Goal: Task Accomplishment & Management: Use online tool/utility

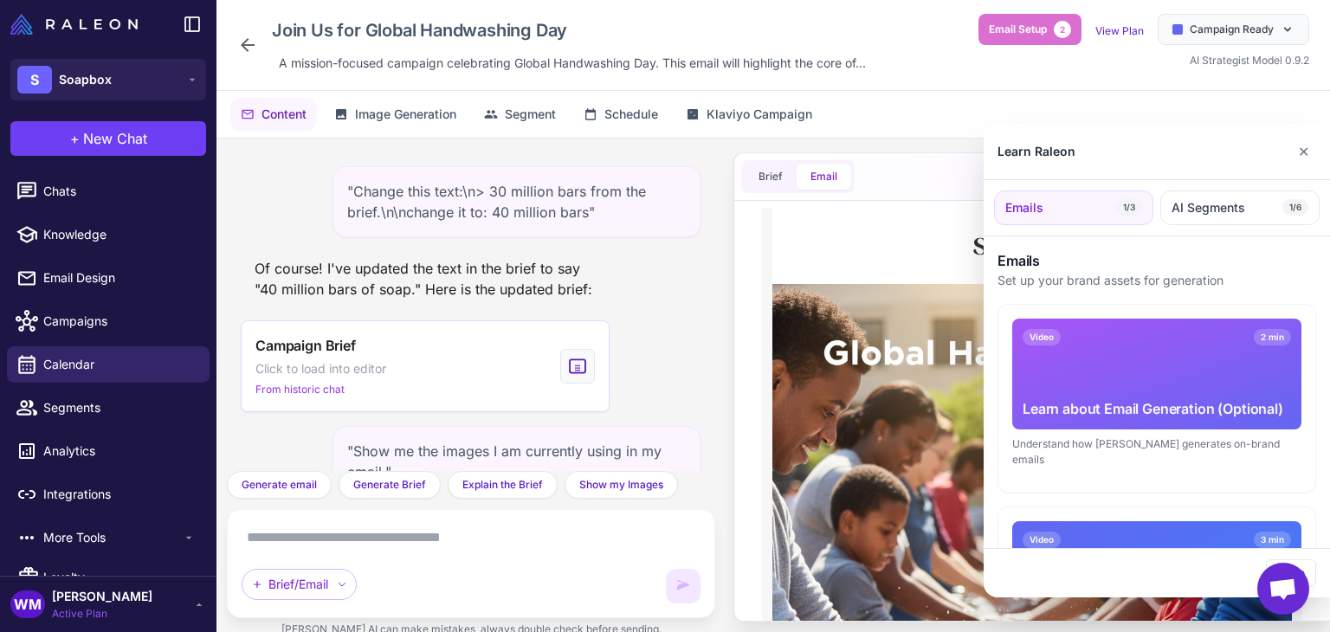
scroll to position [3163, 0]
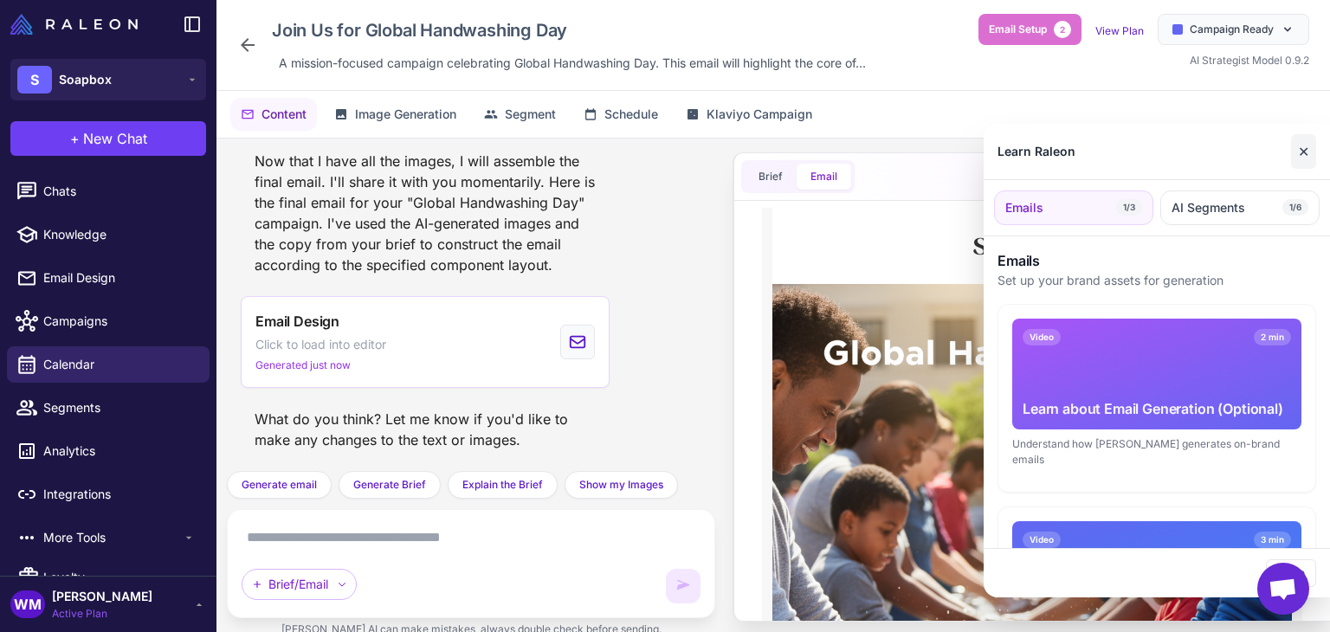
click at [1306, 151] on button "✕" at bounding box center [1303, 151] width 25 height 35
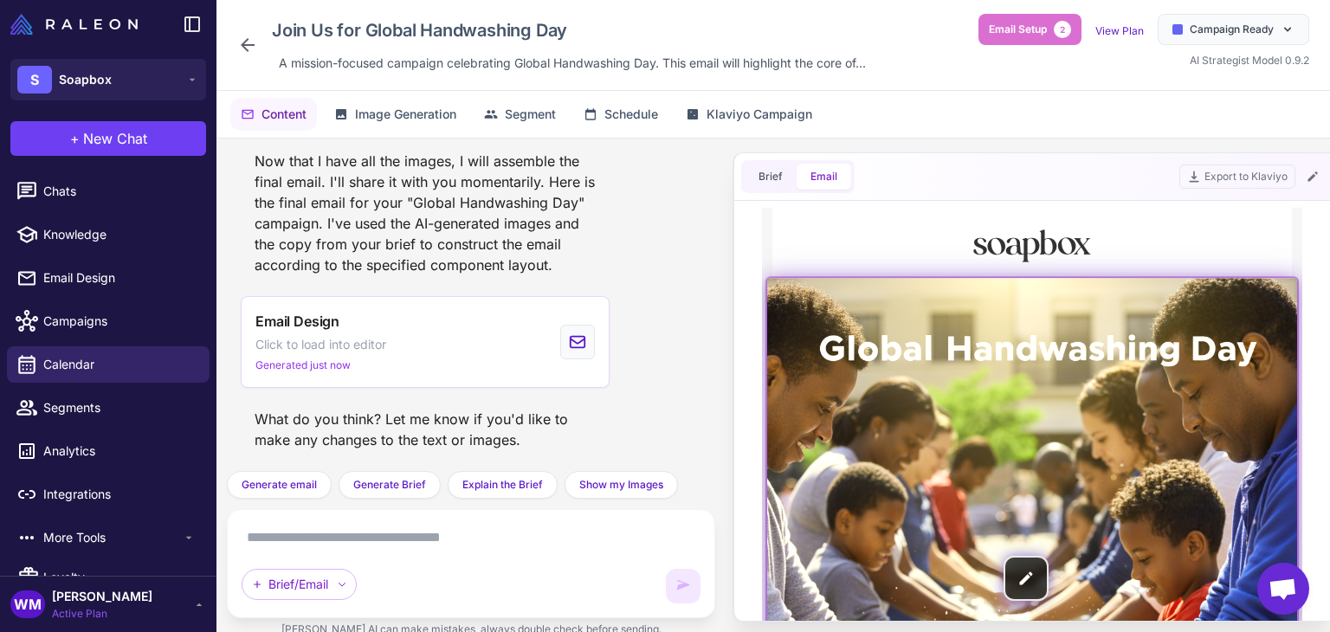
click at [1031, 371] on img at bounding box center [1032, 578] width 530 height 601
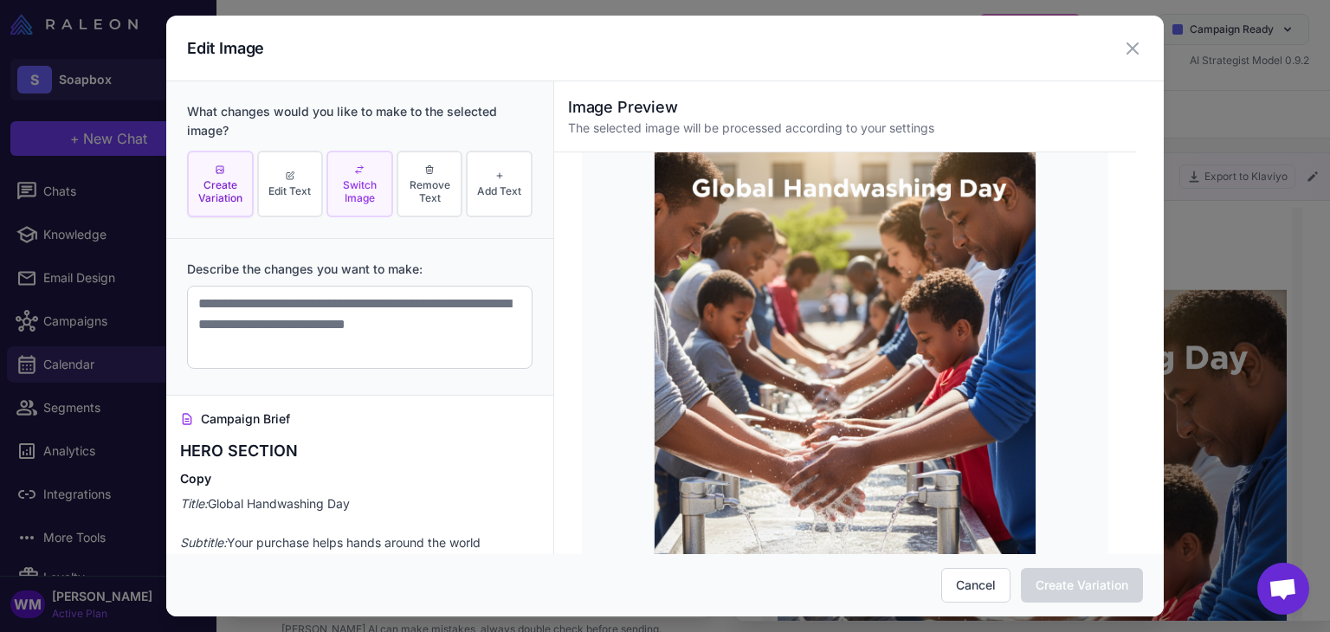
click at [351, 182] on span "Switch Image" at bounding box center [360, 191] width 56 height 26
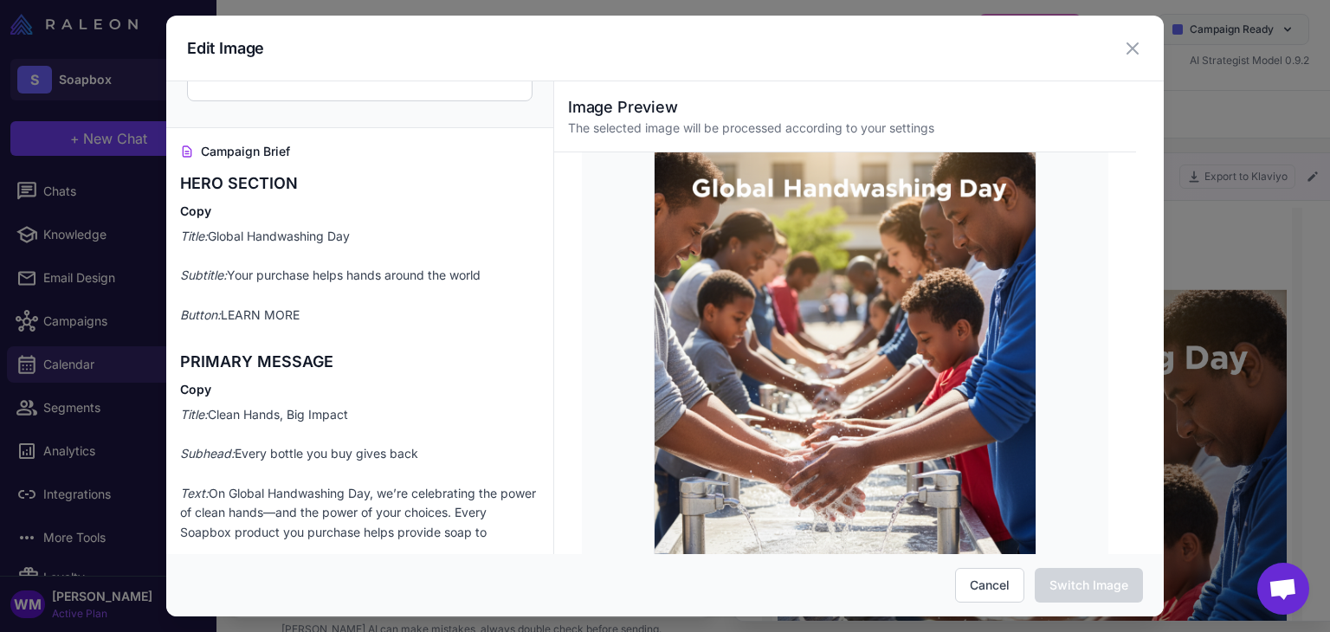
scroll to position [693, 0]
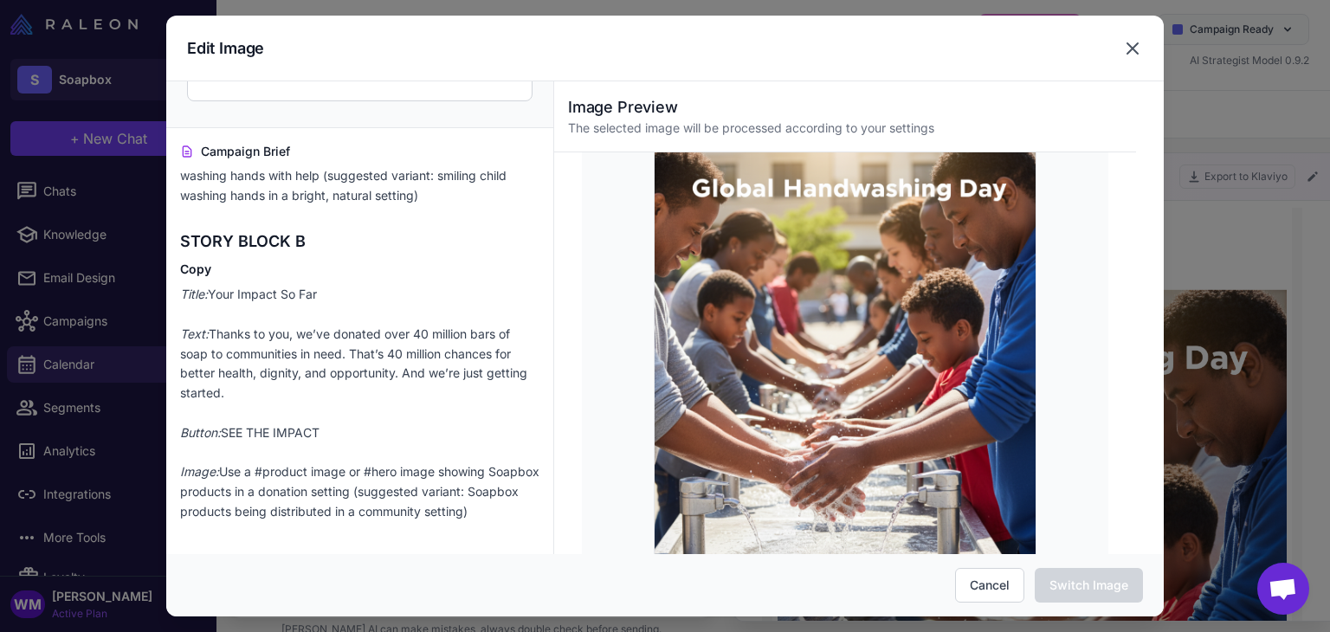
click at [1136, 57] on icon at bounding box center [1132, 48] width 21 height 21
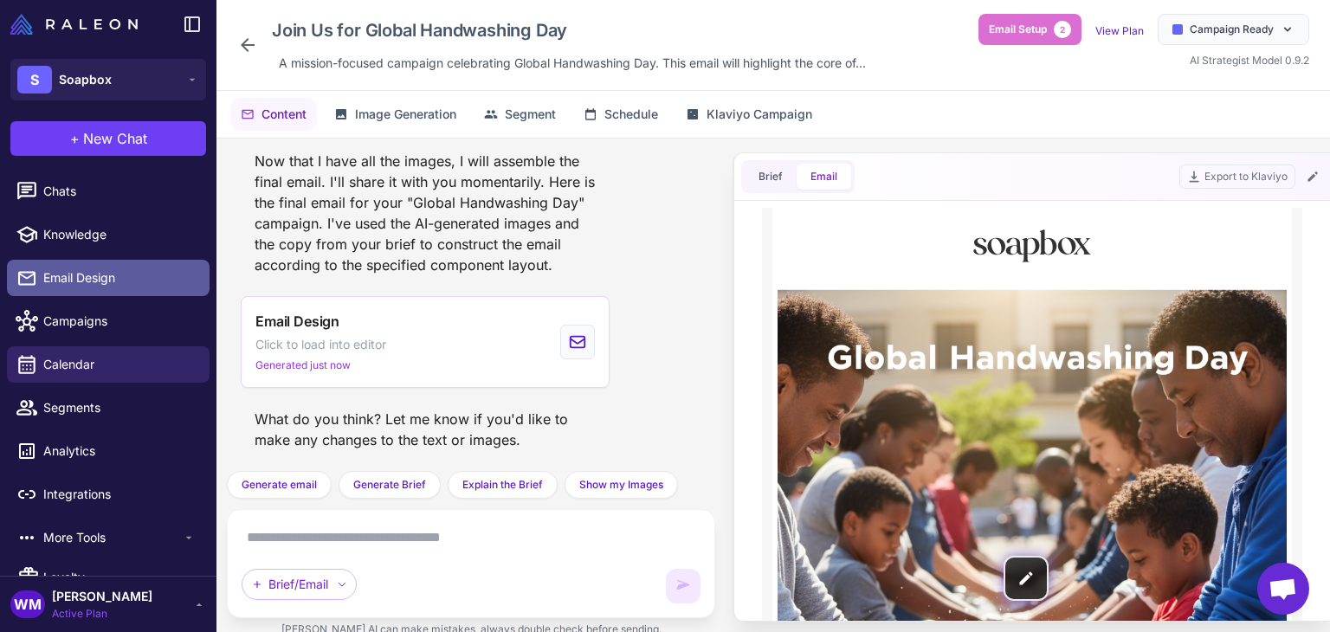
click at [69, 274] on span "Email Design" at bounding box center [119, 277] width 152 height 19
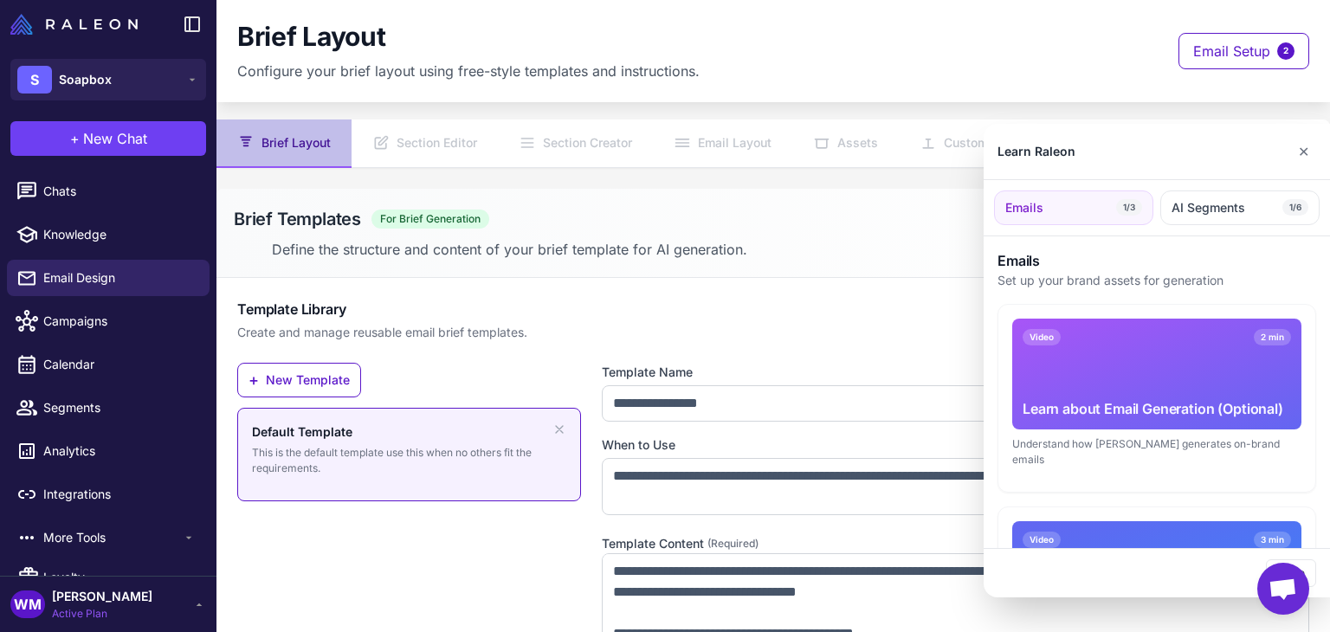
drag, startPoint x: 449, startPoint y: 206, endPoint x: 439, endPoint y: 255, distance: 49.6
click at [437, 244] on div at bounding box center [665, 316] width 1330 height 632
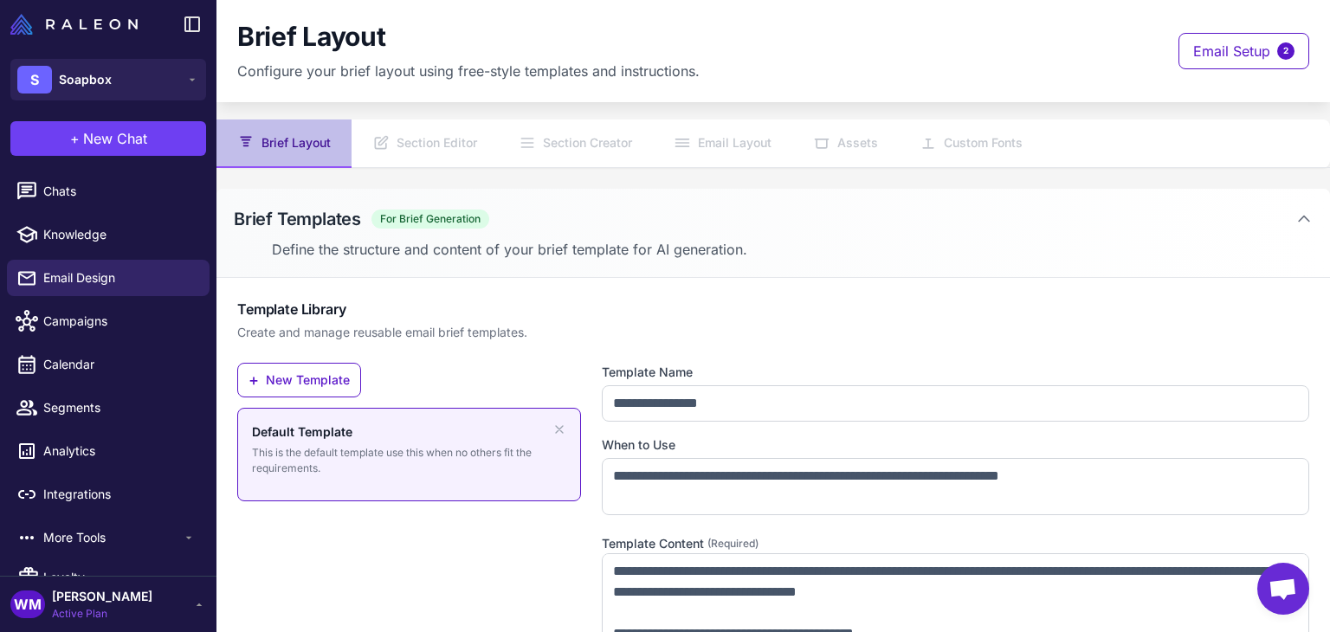
click at [984, 139] on nav "Brief Layout Section Editor Section Creator Email Layout Assets Custom Fonts" at bounding box center [772, 143] width 1113 height 48
click at [974, 139] on nav "Brief Layout Section Editor Section Creator Email Layout Assets Custom Fonts" at bounding box center [772, 143] width 1113 height 48
click at [741, 158] on nav "Brief Layout Section Editor Section Creator Email Layout Assets Custom Fonts" at bounding box center [772, 143] width 1113 height 48
click at [708, 157] on nav "Brief Layout Section Editor Section Creator Email Layout Assets Custom Fonts" at bounding box center [772, 143] width 1113 height 48
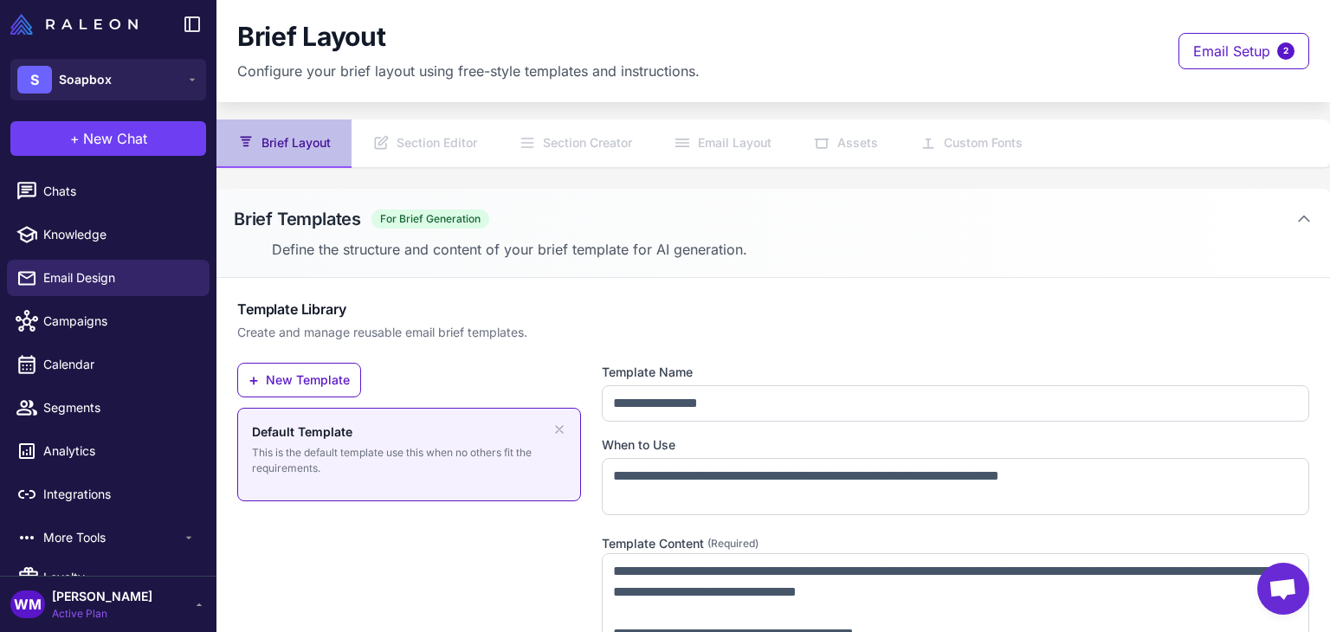
click at [1159, 52] on div "Brief Layout Configure your brief layout using free-style templates and instruc…" at bounding box center [773, 51] width 1072 height 61
click at [1258, 63] on button "Email Setup 2" at bounding box center [1243, 51] width 131 height 36
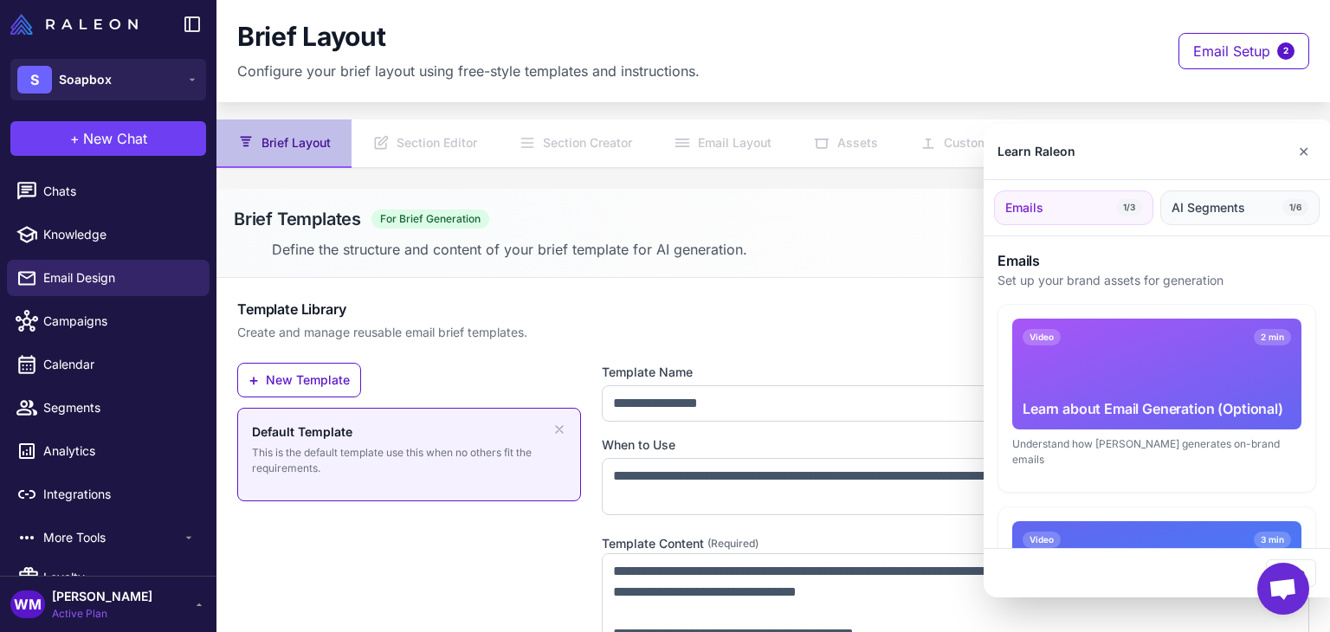
click at [1209, 205] on span "AI Segments" at bounding box center [1208, 207] width 74 height 19
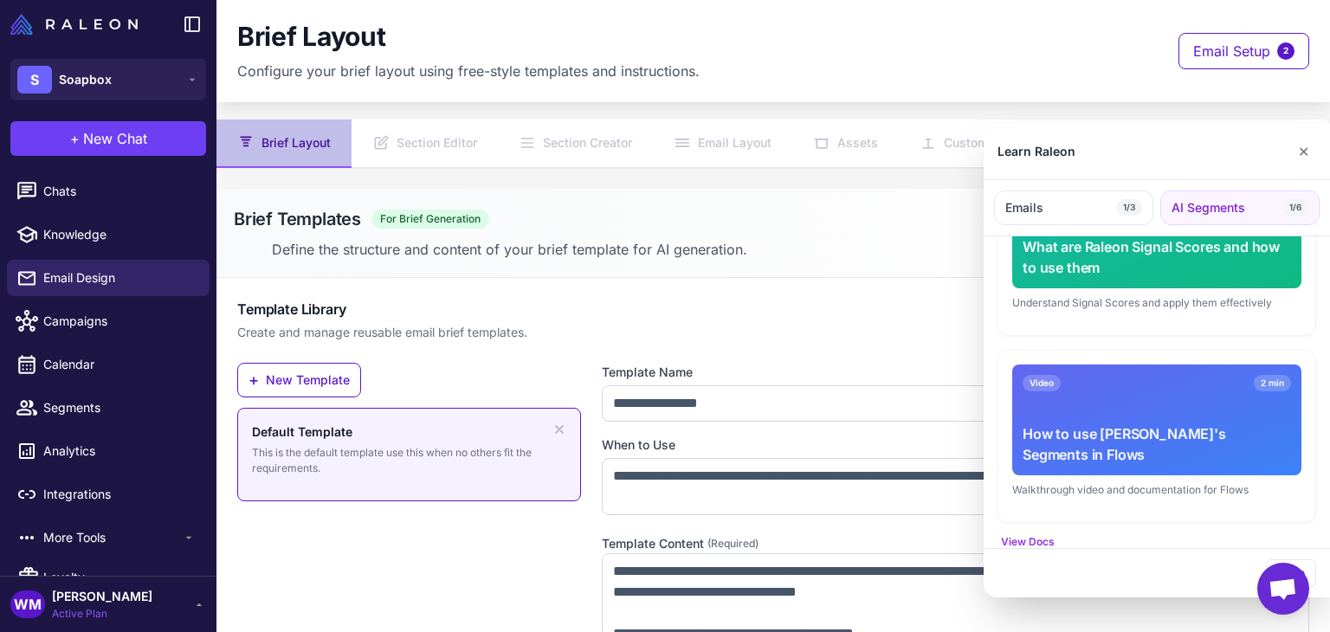
scroll to position [901, 0]
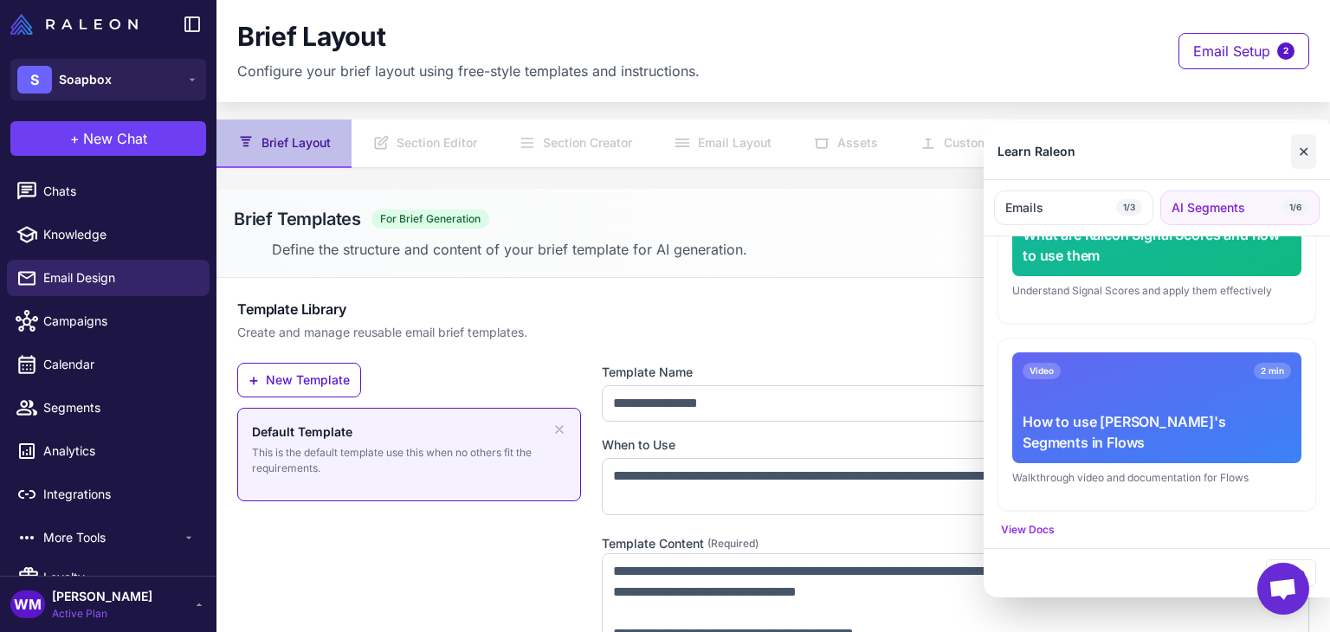
click at [1295, 148] on button "✕" at bounding box center [1303, 151] width 25 height 35
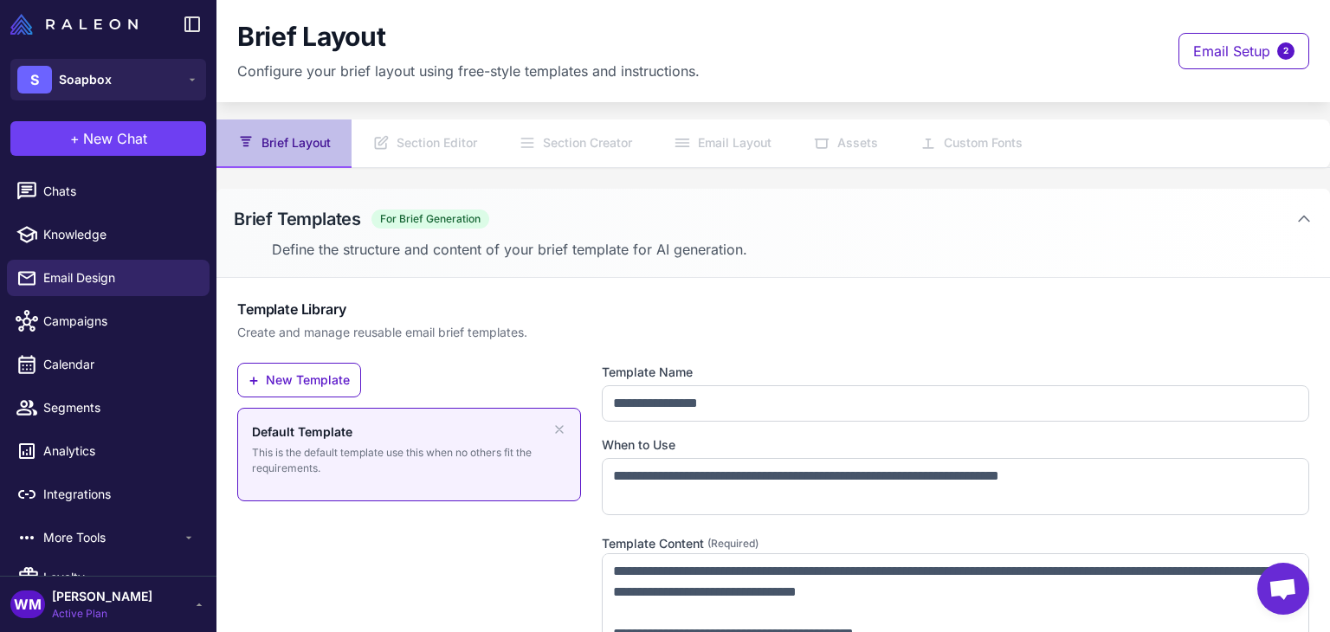
click at [742, 156] on nav "Brief Layout Section Editor Section Creator Email Layout Assets Custom Fonts" at bounding box center [772, 143] width 1113 height 48
drag, startPoint x: 742, startPoint y: 156, endPoint x: 731, endPoint y: 156, distance: 11.3
click at [731, 156] on nav "Brief Layout Section Editor Section Creator Email Layout Assets Custom Fonts" at bounding box center [772, 143] width 1113 height 48
drag, startPoint x: 679, startPoint y: 157, endPoint x: 374, endPoint y: 153, distance: 304.8
click at [374, 153] on nav "Brief Layout Section Editor Section Creator Email Layout Assets Custom Fonts" at bounding box center [772, 143] width 1113 height 48
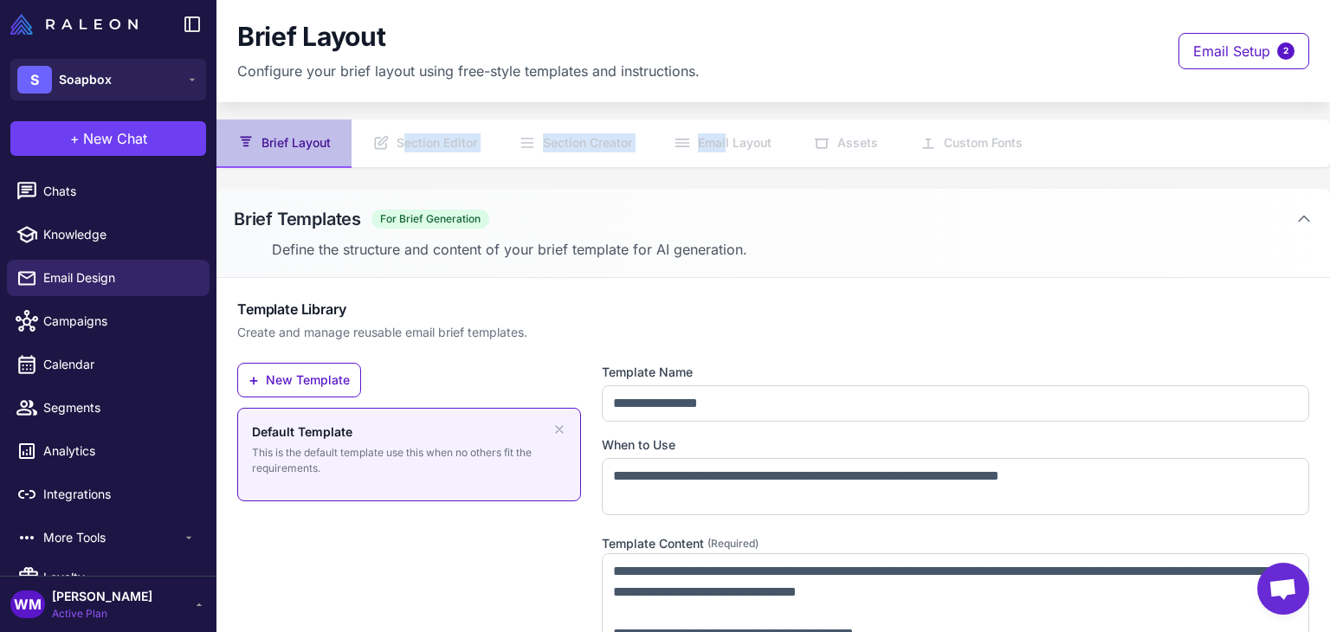
click at [740, 164] on nav "Brief Layout Section Editor Section Creator Email Layout Assets Custom Fonts" at bounding box center [772, 143] width 1113 height 48
click at [381, 179] on content "**********" at bounding box center [772, 316] width 1113 height 632
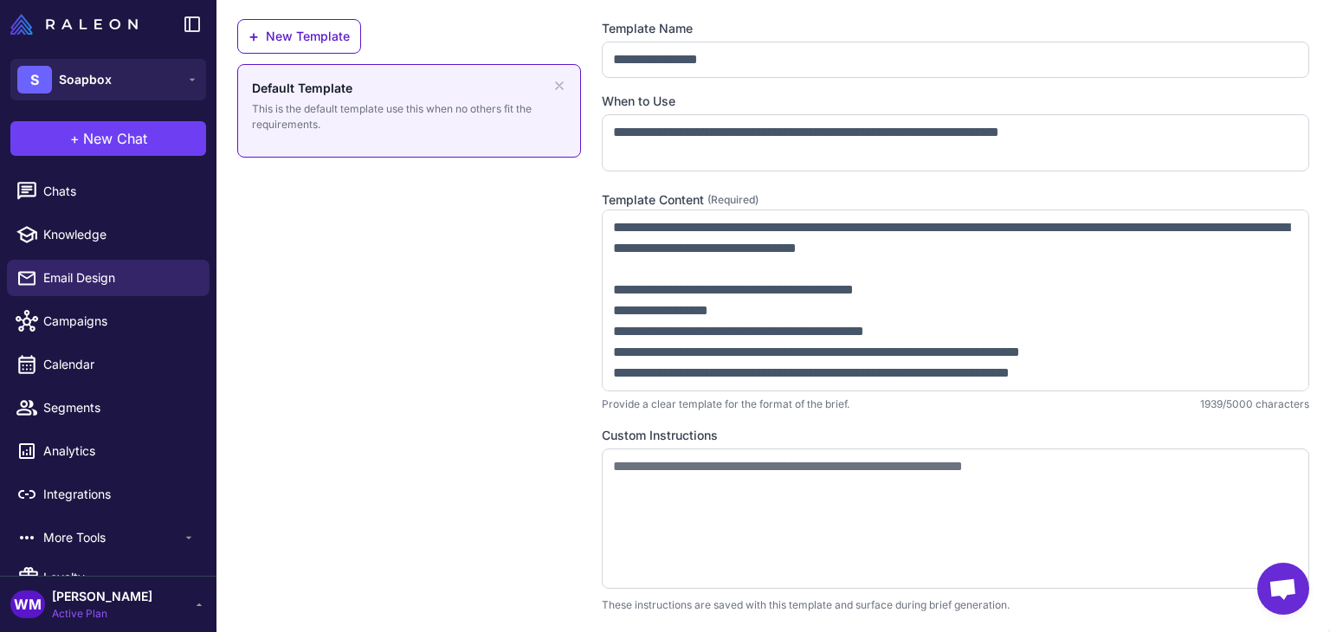
scroll to position [0, 0]
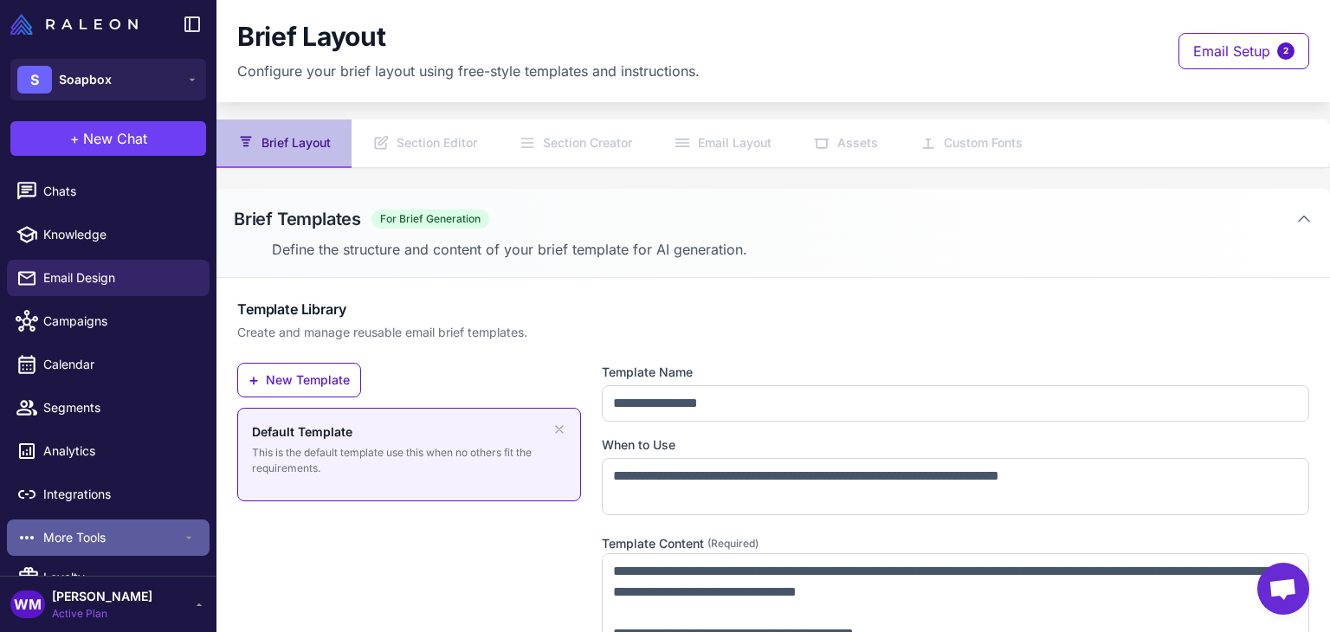
click at [107, 528] on span "More Tools" at bounding box center [112, 537] width 139 height 19
click at [126, 534] on span "More Tools" at bounding box center [112, 537] width 139 height 19
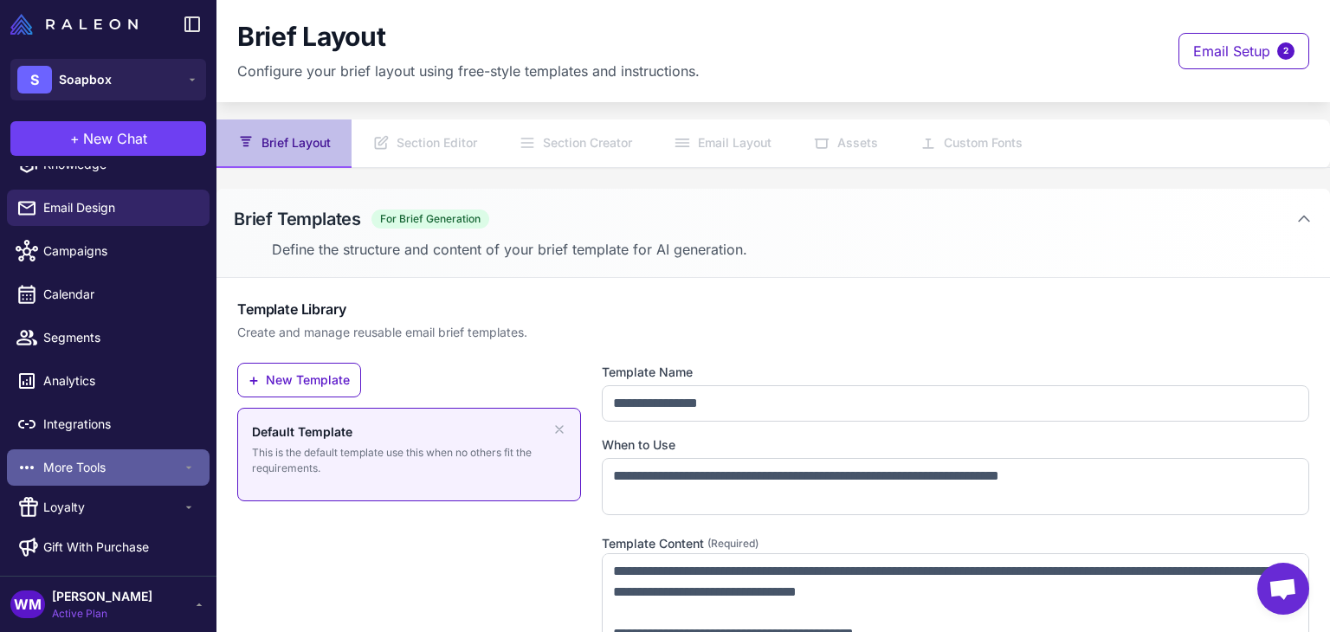
click at [113, 475] on span "More Tools" at bounding box center [112, 467] width 139 height 19
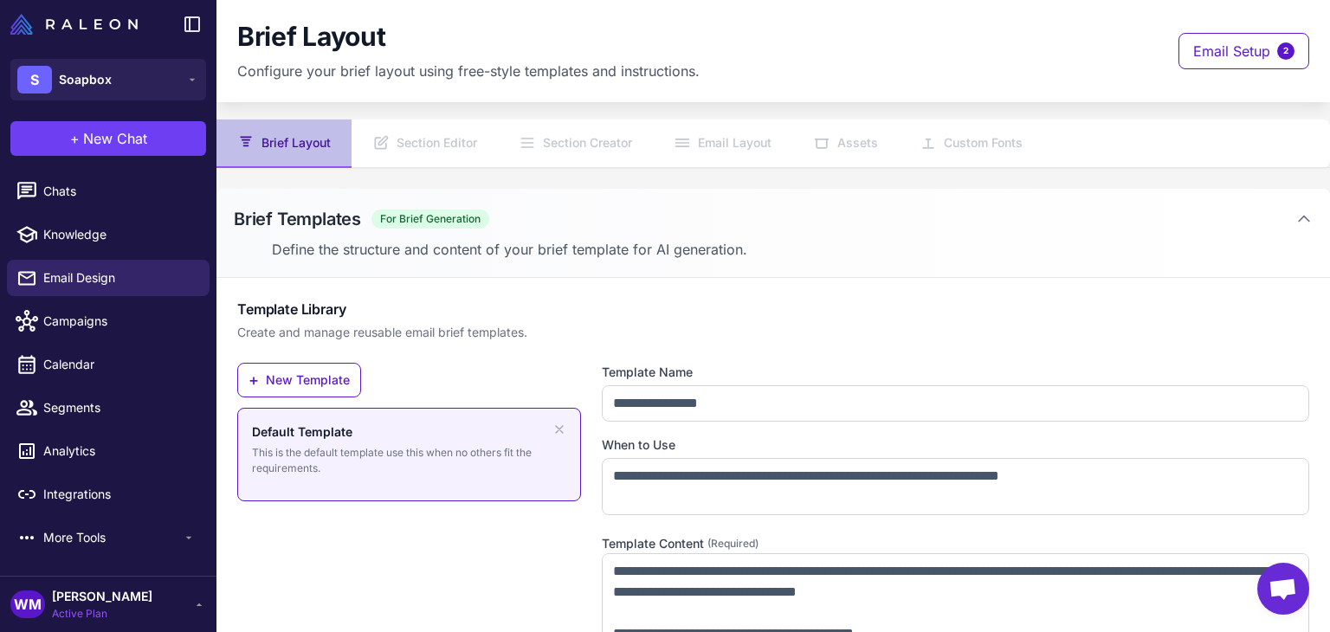
click at [733, 99] on div "Brief Layout Configure your brief layout using free-style templates and instruc…" at bounding box center [772, 51] width 1113 height 102
click at [755, 160] on nav "Brief Layout Section Editor Section Creator Email Layout Assets Custom Fonts" at bounding box center [772, 143] width 1113 height 48
click at [713, 145] on nav "Brief Layout Section Editor Section Creator Email Layout Assets Custom Fonts" at bounding box center [772, 143] width 1113 height 48
drag, startPoint x: 486, startPoint y: 145, endPoint x: 383, endPoint y: 143, distance: 103.1
click at [385, 143] on nav "Brief Layout Section Editor Section Creator Email Layout Assets Custom Fonts" at bounding box center [772, 143] width 1113 height 48
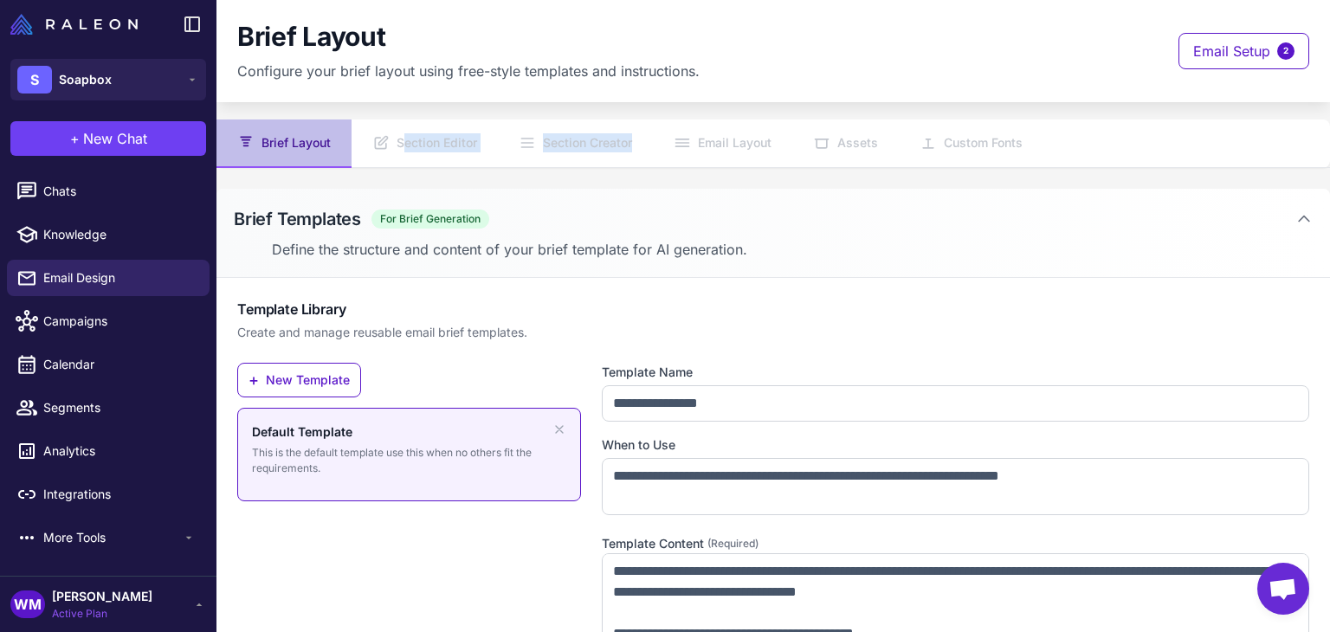
drag, startPoint x: 380, startPoint y: 143, endPoint x: 907, endPoint y: 137, distance: 527.3
click at [852, 136] on nav "Brief Layout Section Editor Section Creator Email Layout Assets Custom Fonts" at bounding box center [772, 143] width 1113 height 48
drag, startPoint x: 1005, startPoint y: 139, endPoint x: 1167, endPoint y: 140, distance: 161.9
click at [1118, 139] on nav "Brief Layout Section Editor Section Creator Email Layout Assets Custom Fonts" at bounding box center [772, 143] width 1113 height 48
drag, startPoint x: 969, startPoint y: 141, endPoint x: 741, endPoint y: 139, distance: 227.7
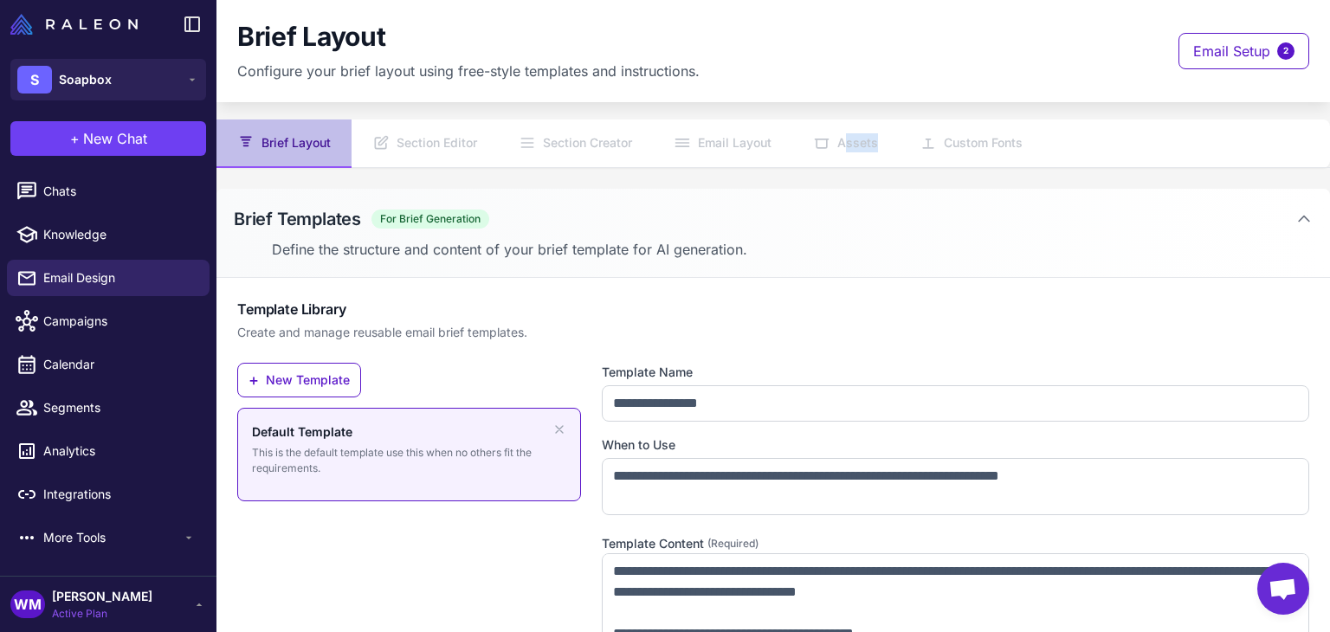
click at [751, 139] on nav "Brief Layout Section Editor Section Creator Email Layout Assets Custom Fonts" at bounding box center [772, 143] width 1113 height 48
click at [852, 171] on content "**********" at bounding box center [772, 316] width 1113 height 632
click at [869, 151] on nav "Brief Layout Section Editor Section Creator Email Layout Assets Custom Fonts" at bounding box center [772, 143] width 1113 height 48
